Goal: Task Accomplishment & Management: Manage account settings

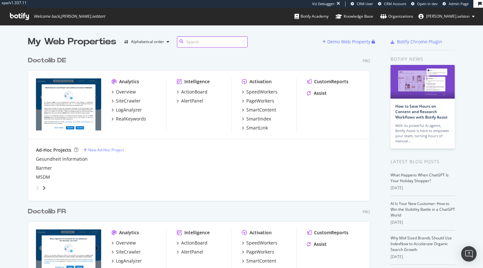
scroll to position [517, 342]
click at [56, 208] on div "Doctolib FR" at bounding box center [47, 211] width 38 height 9
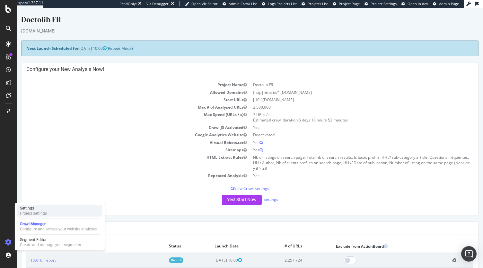
click at [32, 212] on div "Project settings" at bounding box center [33, 212] width 27 height 5
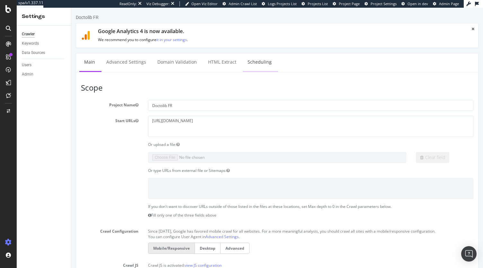
click at [247, 59] on link "Scheduling" at bounding box center [260, 62] width 34 height 18
